Goal: Information Seeking & Learning: Find specific fact

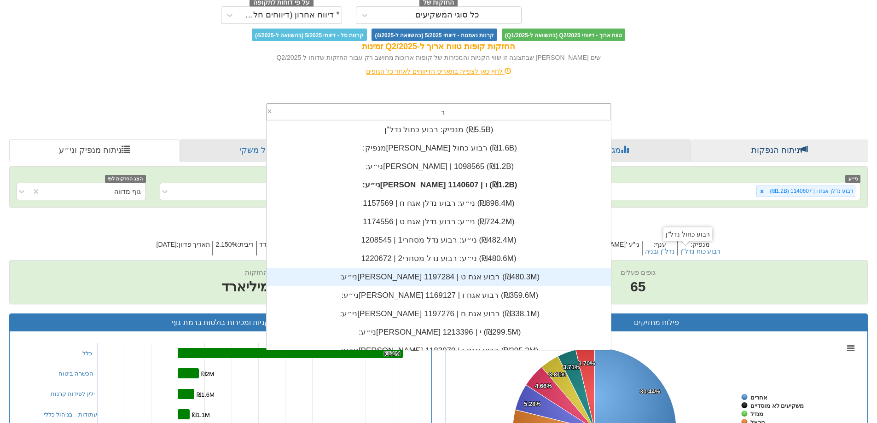
scroll to position [18, 0]
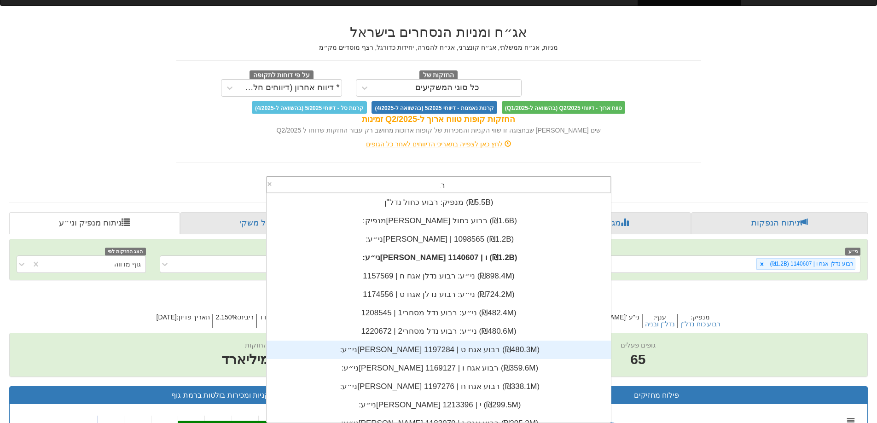
click at [387, 180] on div "רבוע ר" at bounding box center [443, 185] width 336 height 16
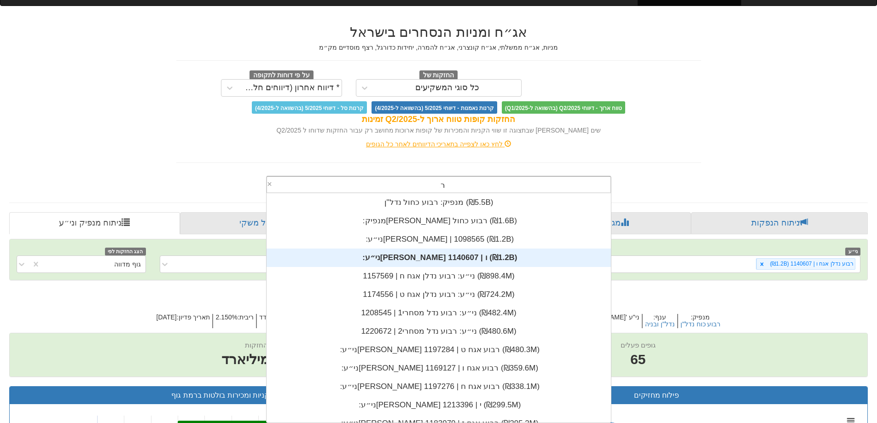
click at [388, 180] on div "רבוע ר" at bounding box center [443, 185] width 336 height 16
type input "רבוע"
click at [388, 180] on div "רבוע ר" at bounding box center [443, 185] width 336 height 16
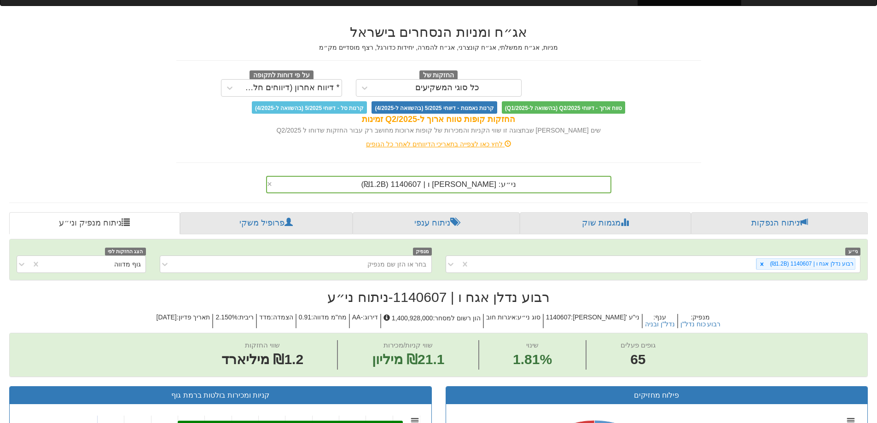
click at [698, 141] on div "לחץ כאן לצפייה בתאריכי הדיווחים לאחר כל הגופים" at bounding box center [438, 143] width 539 height 9
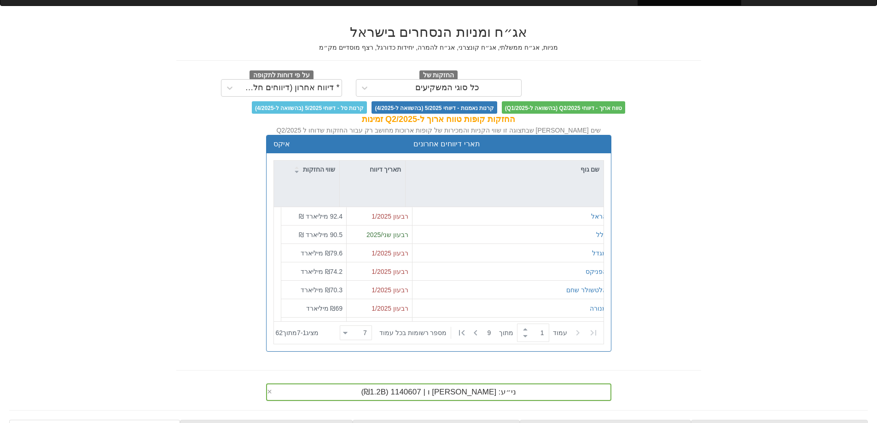
click at [408, 394] on div "ני״ע: ‏רבוע נדלן אגח ו | 1140607 ‏(₪1.2B)‎ ×" at bounding box center [438, 391] width 345 height 17
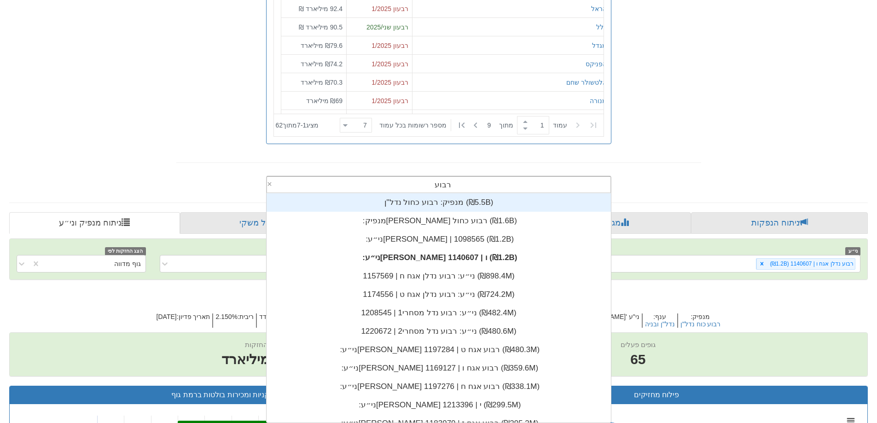
scroll to position [147, 0]
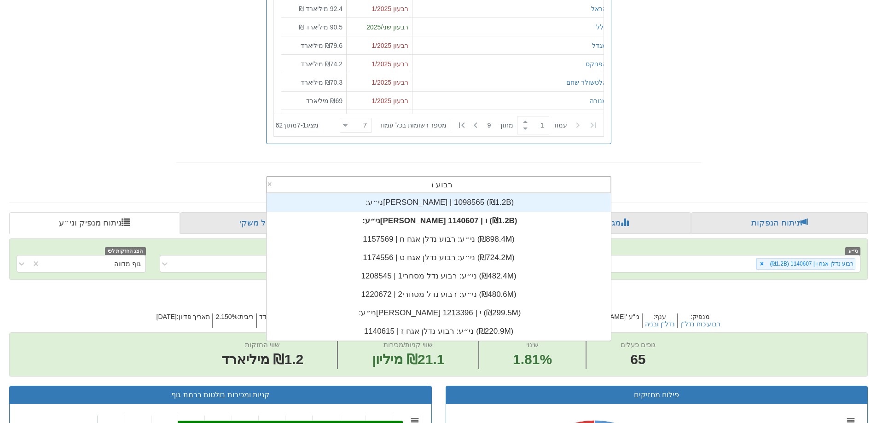
type input "רבוע נדל"
drag, startPoint x: 418, startPoint y: 335, endPoint x: 421, endPoint y: 329, distance: 6.4
click at [418, 334] on font "₪21,097,013" at bounding box center [408, 337] width 37 height 7
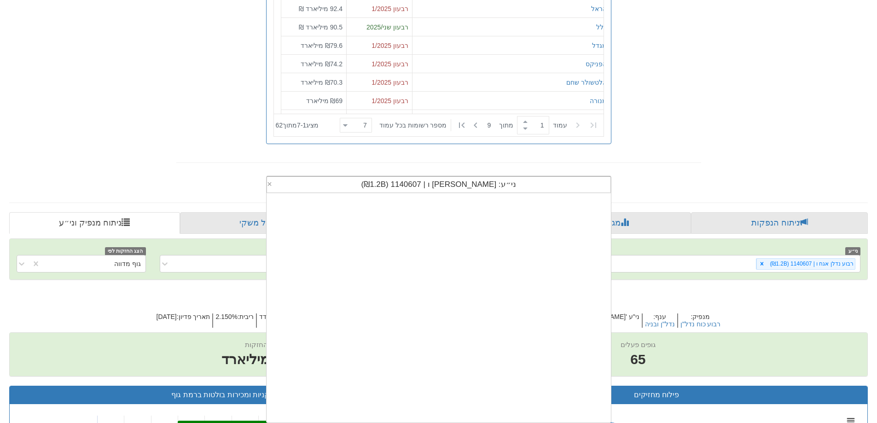
click at [456, 178] on div "ני״ע: ‏[PERSON_NAME] ו | 1140607 ‏(₪1.2B)‎" at bounding box center [438, 185] width 343 height 16
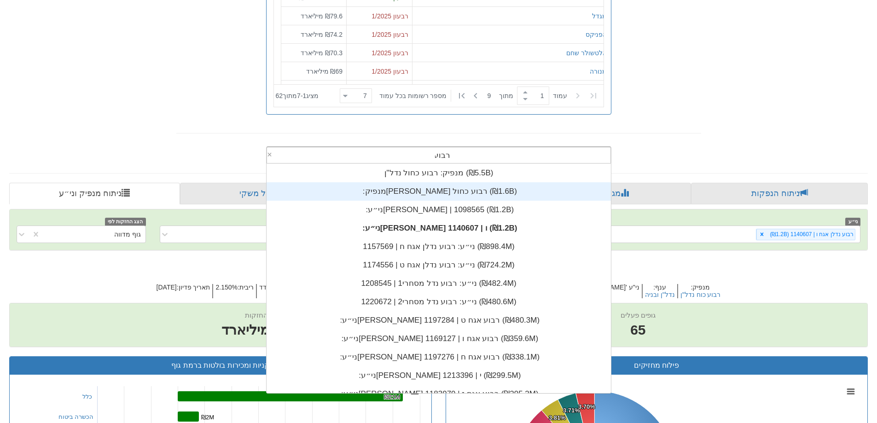
scroll to position [272, 0]
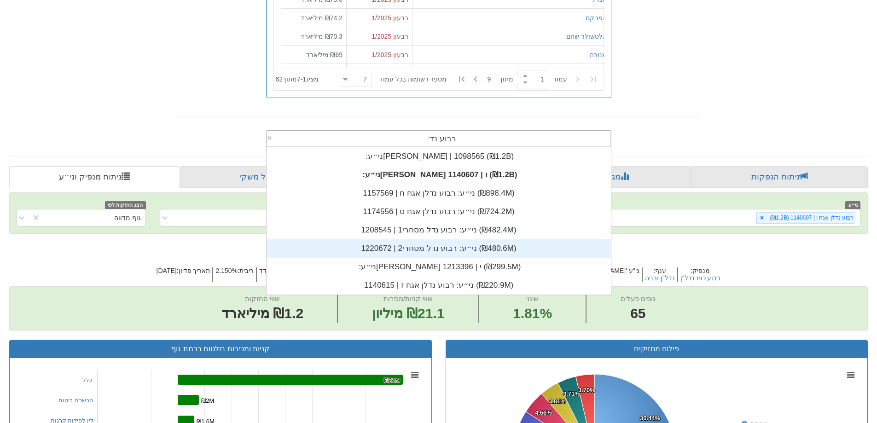
type input "[PERSON_NAME]"
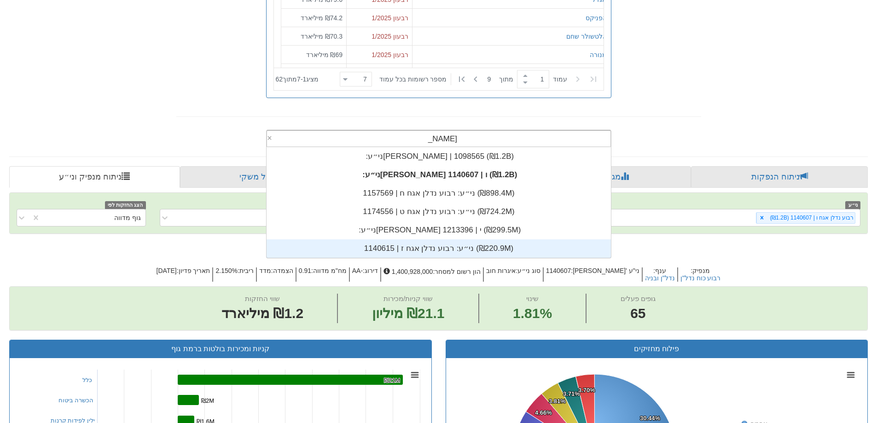
click at [473, 243] on div "ני״ע: ‏רבוע נדלן אגח ז | 1140615 ‎(₪220.9M)‎" at bounding box center [439, 248] width 344 height 18
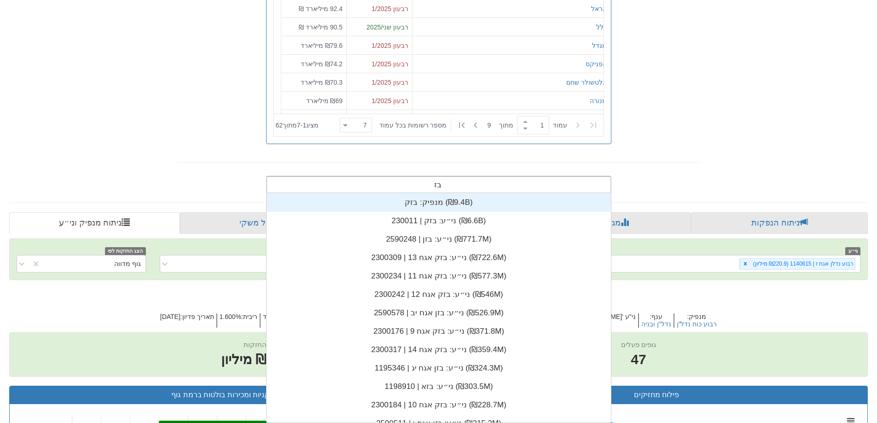
type input "בזק"
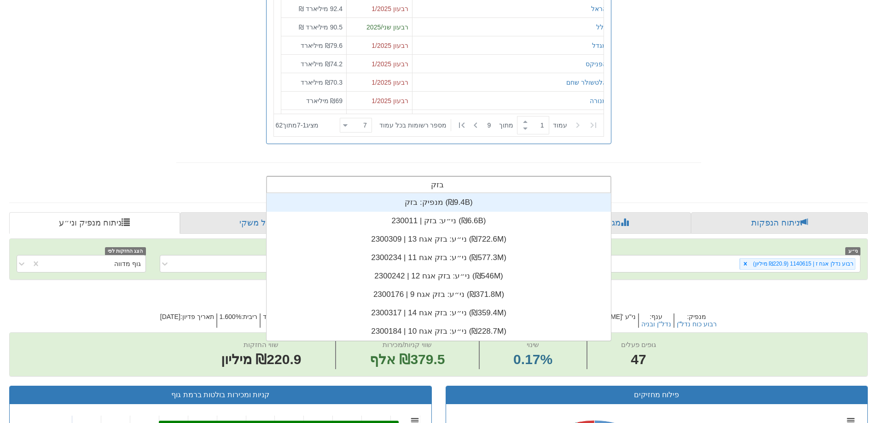
scroll to position [147, 0]
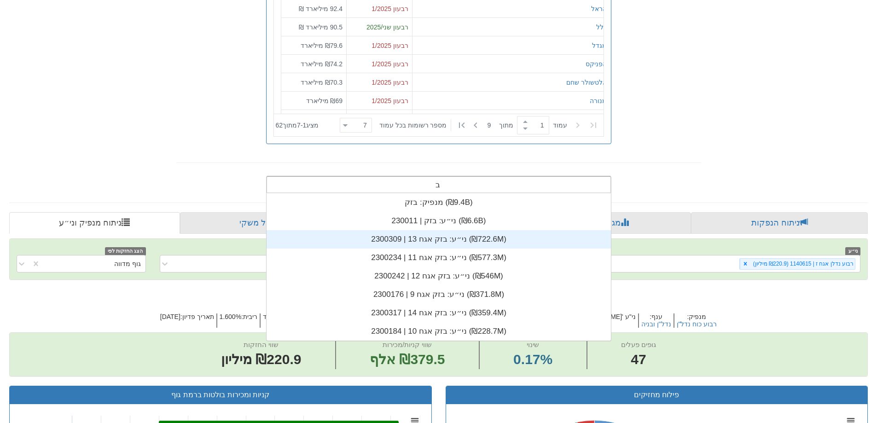
click at [437, 237] on div "ני״ע: ‏בזק אגח 13 | 2300309 ‎(₪722.6M)‎" at bounding box center [439, 239] width 344 height 18
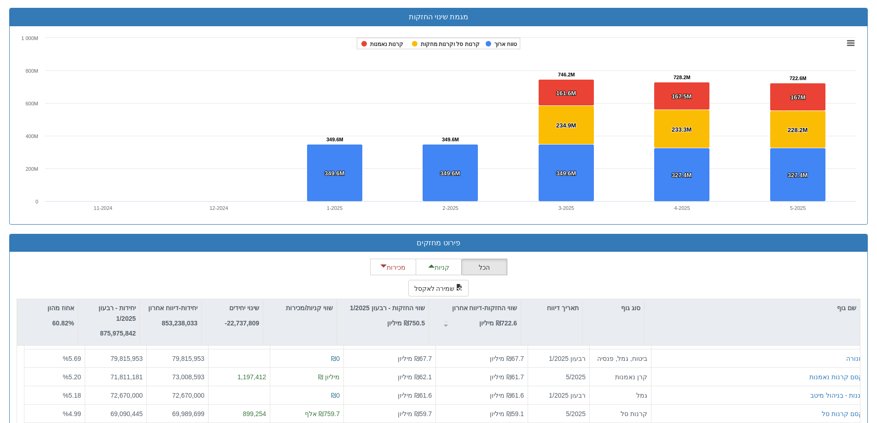
scroll to position [908, 0]
